Goal: Find specific page/section: Find specific page/section

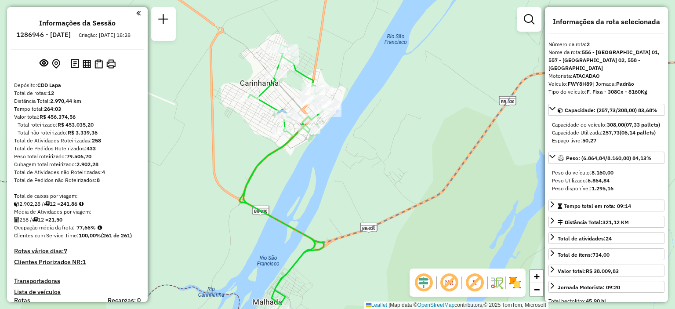
select select "**********"
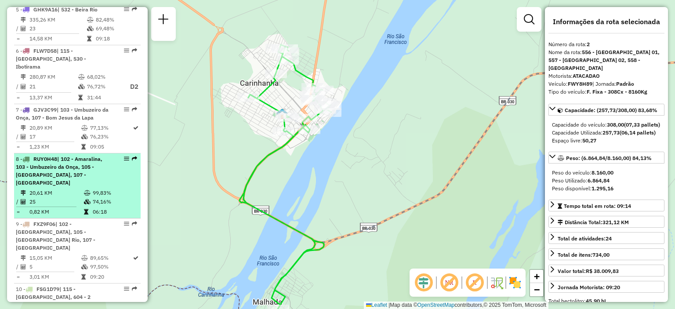
scroll to position [615, 0]
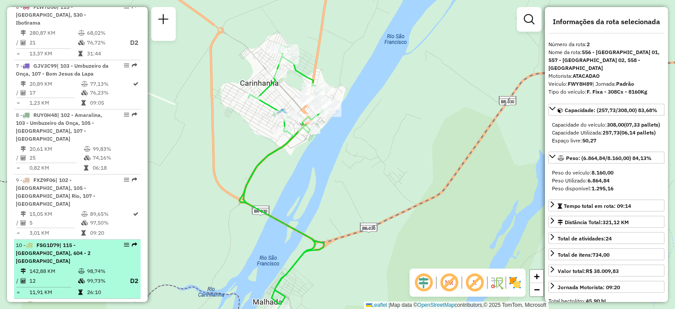
click at [88, 267] on td "98,74%" at bounding box center [104, 271] width 35 height 9
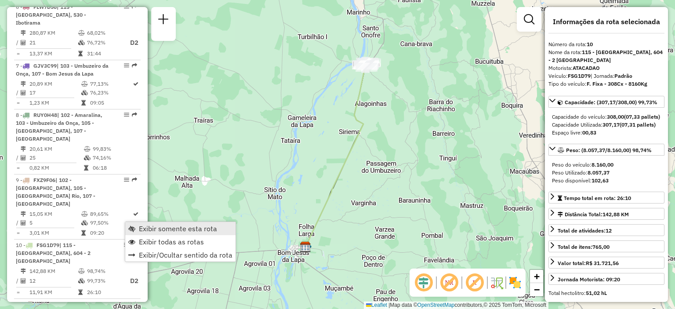
click at [171, 228] on span "Exibir somente esta rota" at bounding box center [178, 228] width 78 height 7
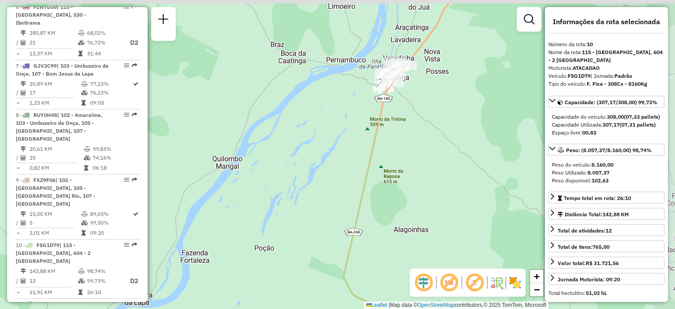
drag, startPoint x: 502, startPoint y: 56, endPoint x: 339, endPoint y: 217, distance: 229.9
click at [339, 217] on div "Janela de atendimento Grade de atendimento Capacidade Transportadoras Veículos …" at bounding box center [337, 154] width 675 height 309
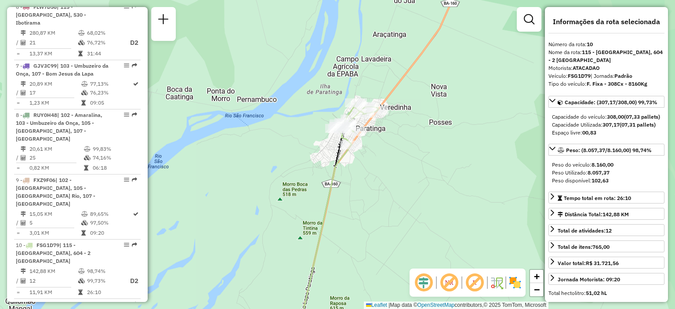
drag, startPoint x: 417, startPoint y: 82, endPoint x: 395, endPoint y: 186, distance: 105.9
click at [395, 186] on div "Janela de atendimento Grade de atendimento Capacidade Transportadoras Veículos …" at bounding box center [337, 154] width 675 height 309
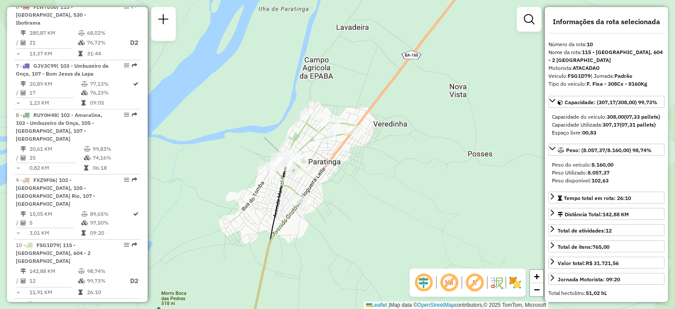
drag, startPoint x: 360, startPoint y: 137, endPoint x: 372, endPoint y: 153, distance: 20.7
click at [372, 153] on div "Janela de atendimento Grade de atendimento Capacidade Transportadoras Veículos …" at bounding box center [337, 154] width 675 height 309
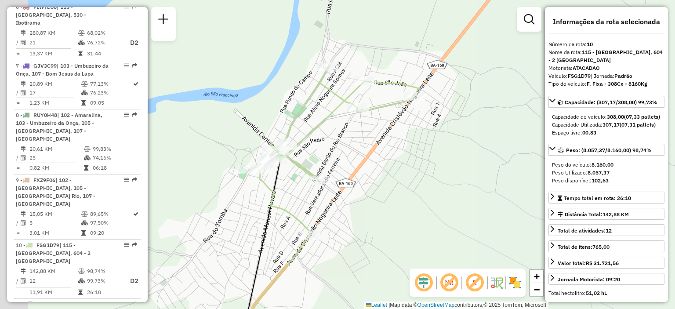
drag, startPoint x: 362, startPoint y: 166, endPoint x: 410, endPoint y: 152, distance: 50.5
click at [410, 152] on div "Janela de atendimento Grade de atendimento Capacidade Transportadoras Veículos …" at bounding box center [337, 154] width 675 height 309
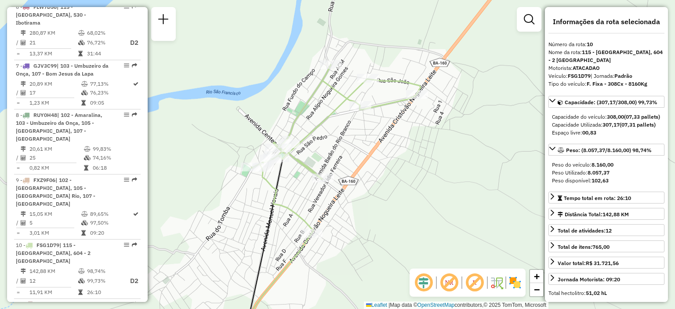
scroll to position [747, 0]
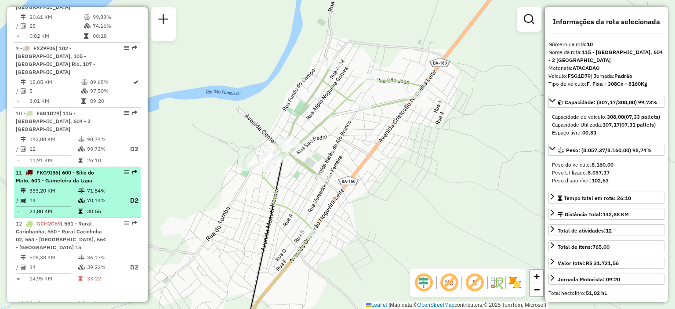
click at [59, 167] on li "11 - FKG9I56 | 600 - Sítio do Mato, 601 - Gameleira da Lapa 333,20 KM 71,84% / …" at bounding box center [77, 192] width 127 height 51
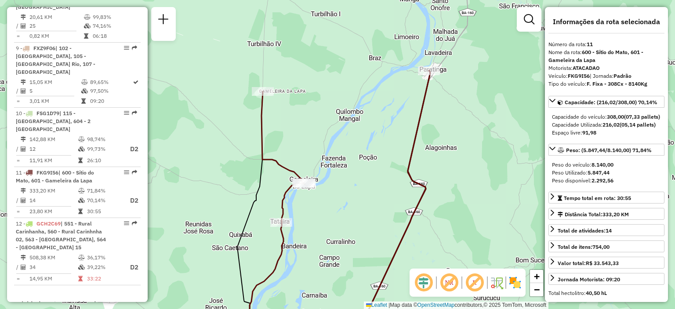
drag, startPoint x: 413, startPoint y: 76, endPoint x: 402, endPoint y: 83, distance: 13.2
click at [402, 83] on div "Janela de atendimento Grade de atendimento Capacidade Transportadoras Veículos …" at bounding box center [337, 154] width 675 height 309
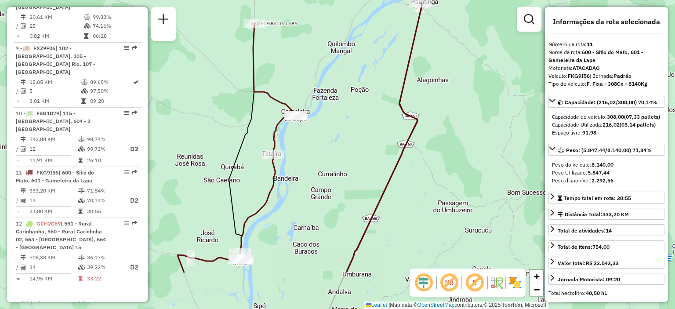
drag, startPoint x: 369, startPoint y: 202, endPoint x: 361, endPoint y: 134, distance: 68.1
click at [361, 134] on div "Janela de atendimento Grade de atendimento Capacidade Transportadoras Veículos …" at bounding box center [337, 154] width 675 height 309
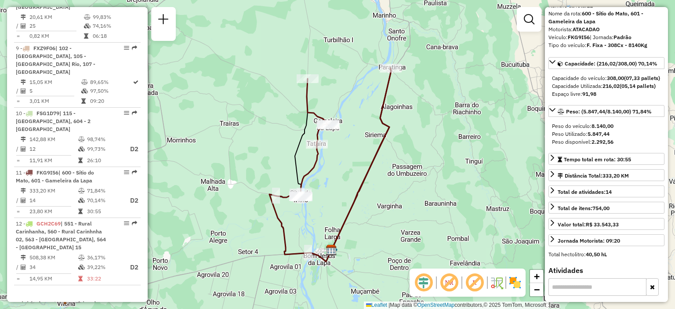
scroll to position [0, 0]
